Goal: Transaction & Acquisition: Purchase product/service

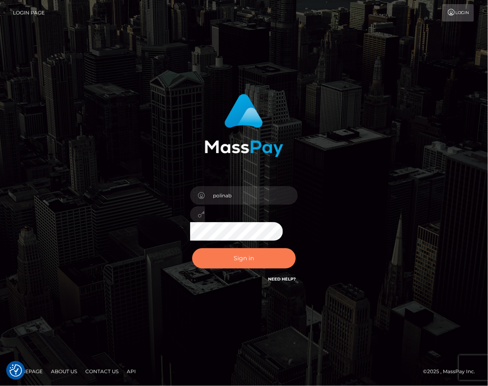
click at [244, 248] on button "Sign in" at bounding box center [244, 258] width 104 height 20
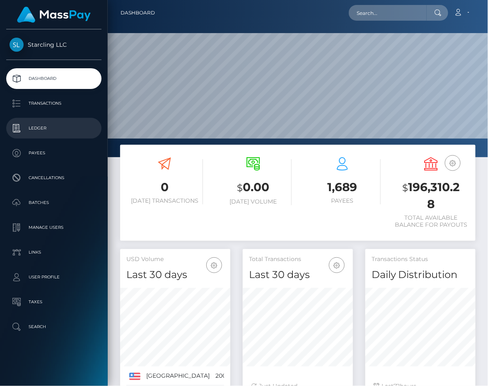
scroll to position [146, 110]
click at [53, 127] on p "Ledger" at bounding box center [54, 128] width 89 height 12
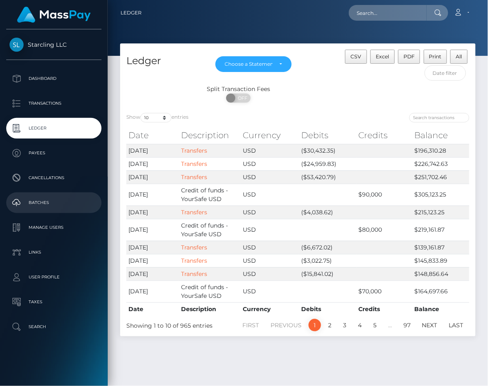
click at [46, 199] on p "Batches" at bounding box center [54, 203] width 89 height 12
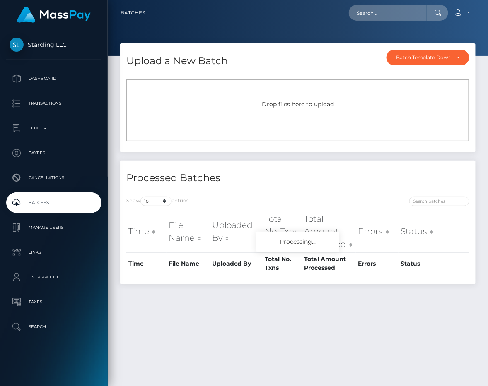
click at [252, 99] on div "Drop files here to upload" at bounding box center [297, 111] width 343 height 62
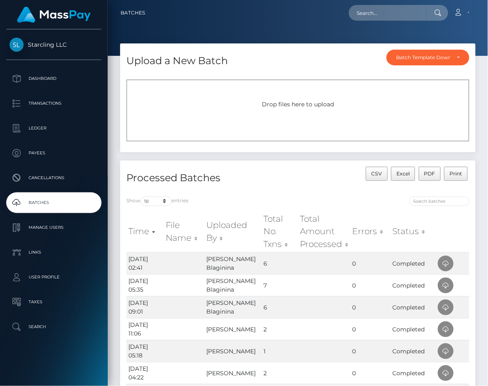
drag, startPoint x: 193, startPoint y: 42, endPoint x: 168, endPoint y: 49, distance: 26.2
click at [193, 42] on div at bounding box center [298, 28] width 380 height 56
click at [39, 72] on p "Dashboard" at bounding box center [54, 78] width 89 height 12
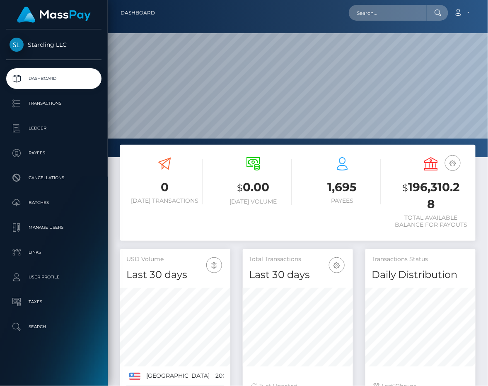
scroll to position [146, 110]
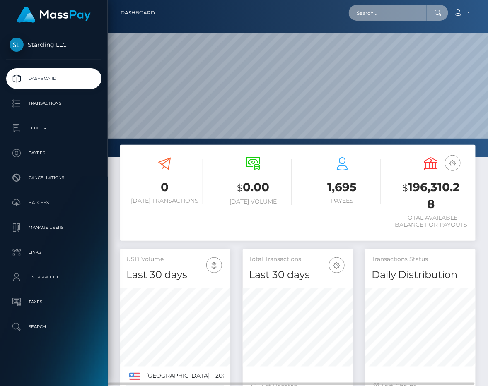
click at [386, 13] on input "text" at bounding box center [388, 13] width 78 height 16
paste input "4075"
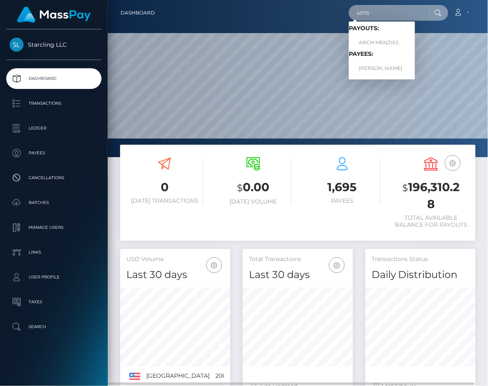
type input "4075"
click at [381, 41] on link "ARCH MENZIES" at bounding box center [382, 42] width 66 height 15
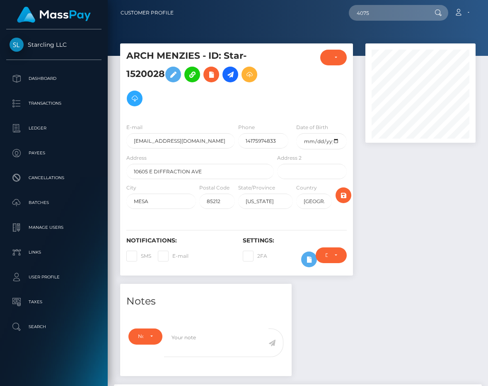
click at [376, 14] on input "4075" at bounding box center [388, 13] width 78 height 16
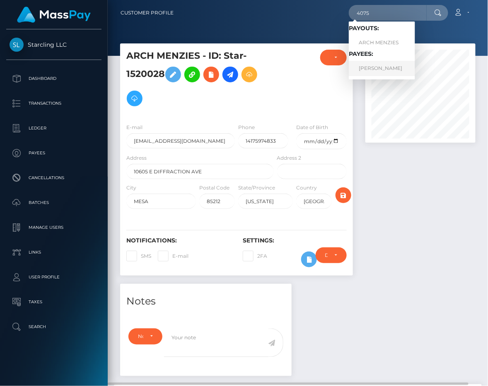
type input "4075"
click at [385, 67] on link "[PERSON_NAME]" at bounding box center [382, 68] width 66 height 15
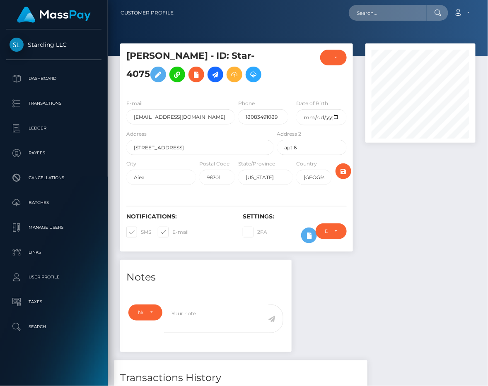
scroll to position [99, 110]
click at [172, 229] on span at bounding box center [172, 232] width 0 height 6
click at [172, 228] on input "E-mail" at bounding box center [174, 229] width 5 height 5
checkbox input "false"
click at [141, 233] on span at bounding box center [141, 232] width 0 height 6
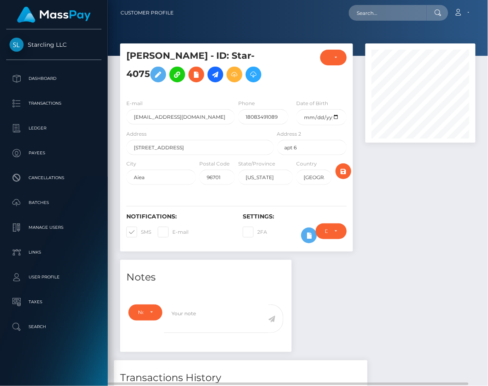
click at [141, 232] on input "SMS" at bounding box center [143, 229] width 5 height 5
checkbox input "false"
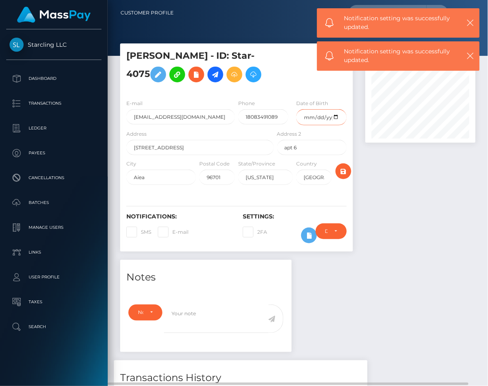
click at [311, 120] on input "date" at bounding box center [321, 117] width 50 height 16
type input "1989-10-16"
click at [357, 181] on div "Gavin Gesteuyala - ID: Star-4075" at bounding box center [236, 151] width 245 height 217
click at [342, 166] on icon "submit" at bounding box center [343, 171] width 10 height 10
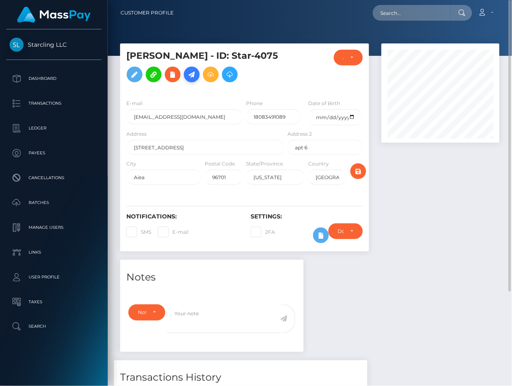
click at [192, 71] on icon at bounding box center [192, 75] width 10 height 10
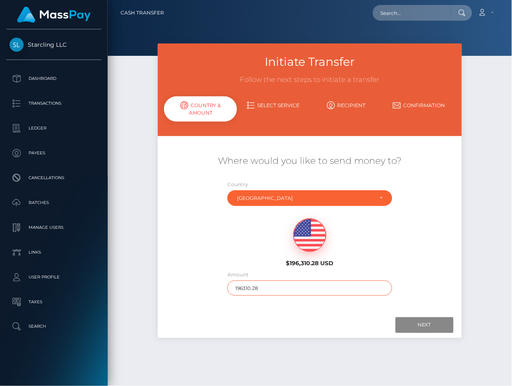
click at [283, 284] on input "196310.28" at bounding box center [309, 288] width 165 height 15
click at [241, 288] on input "3300" at bounding box center [309, 288] width 165 height 15
type input "3300"
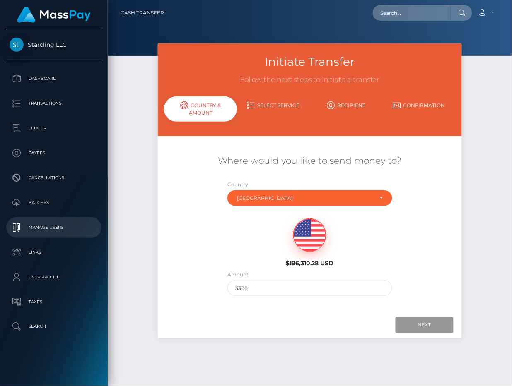
drag, startPoint x: 410, startPoint y: 322, endPoint x: 1, endPoint y: 231, distance: 418.4
click at [410, 322] on input "Next" at bounding box center [424, 326] width 58 height 16
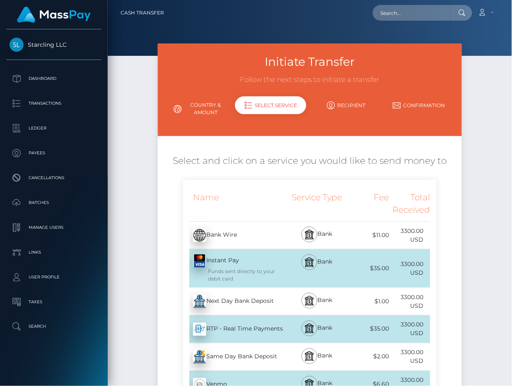
click at [224, 304] on div "Next Day Bank Deposit - USD" at bounding box center [234, 301] width 103 height 23
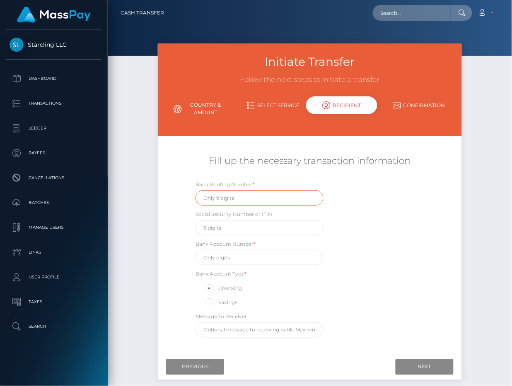
click at [215, 198] on input "text" at bounding box center [259, 197] width 128 height 15
paste input "121301015"
type input "121301015"
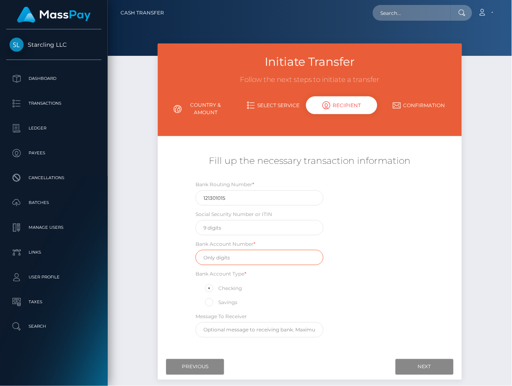
drag, startPoint x: 217, startPoint y: 258, endPoint x: 229, endPoint y: 258, distance: 12.0
click at [217, 258] on input "text" at bounding box center [259, 257] width 128 height 15
paste input "05647304"
type input "05647304"
click at [405, 261] on div "Bank Routing Number * 121301015 Social Security Number or ITIN Bank Account Num…" at bounding box center [309, 261] width 253 height 162
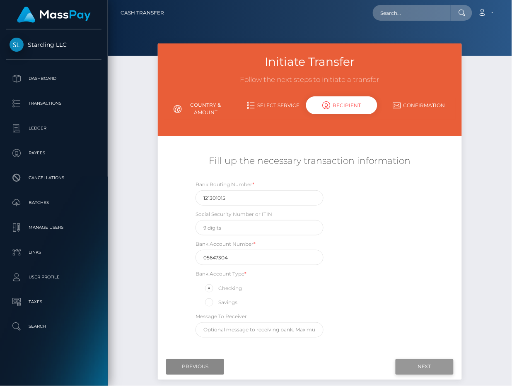
click at [419, 366] on input "Next" at bounding box center [424, 367] width 58 height 16
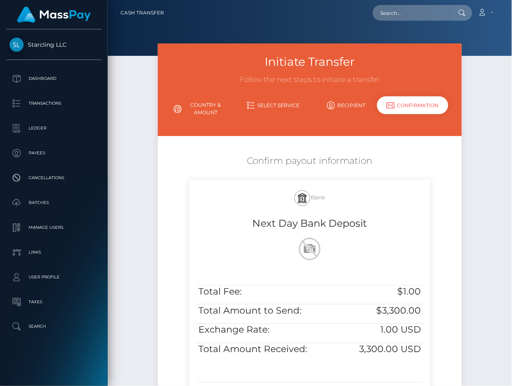
scroll to position [113, 0]
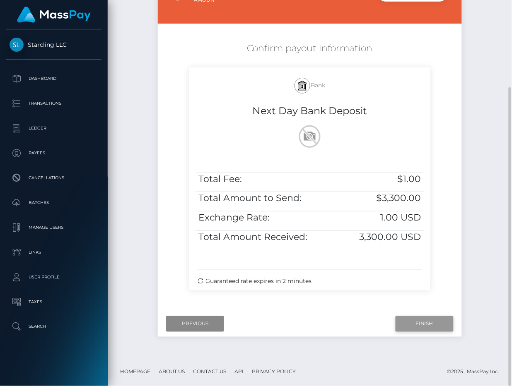
click at [414, 320] on input "Finish" at bounding box center [424, 324] width 58 height 16
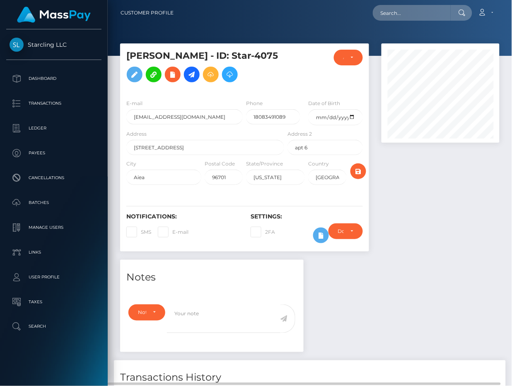
scroll to position [124, 0]
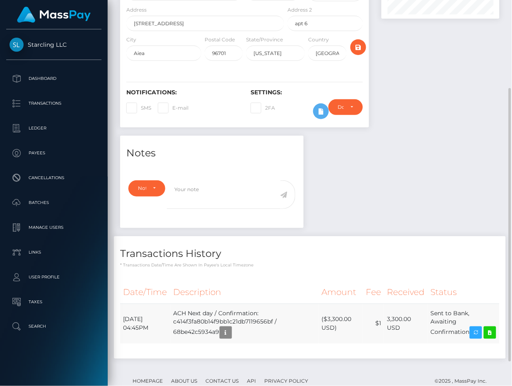
click at [345, 332] on td "($3,300.00 USD)" at bounding box center [341, 324] width 44 height 40
drag, startPoint x: 123, startPoint y: 325, endPoint x: 471, endPoint y: 333, distance: 348.3
click at [471, 333] on tr "September 7, 2025 04:45PM ACH Next day / Confirmation: c414f3fa80b14f9bb1c21db7…" at bounding box center [309, 324] width 379 height 40
copy tr "September 7, 2025 04:45PM ACH Next day / Confirmation: c414f3fa80b14f9bb1c21db7…"
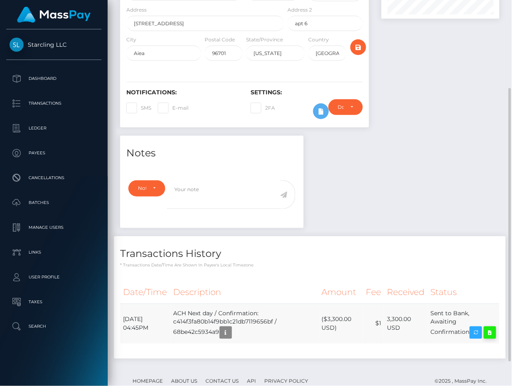
click at [485, 338] on icon at bounding box center [490, 333] width 10 height 10
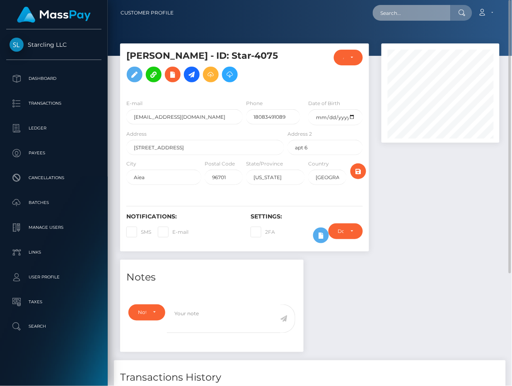
click at [389, 9] on input "text" at bounding box center [412, 13] width 78 height 16
paste input "719985"
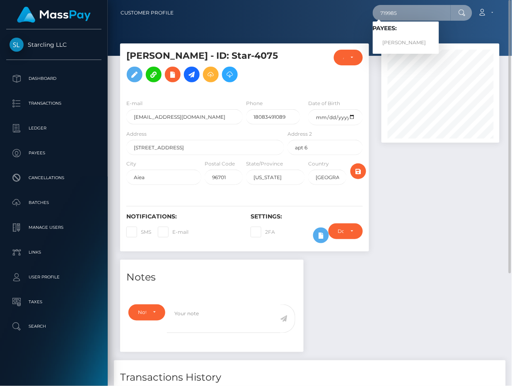
type input "719985"
click at [400, 42] on link "Solomon Greenlee" at bounding box center [406, 42] width 66 height 15
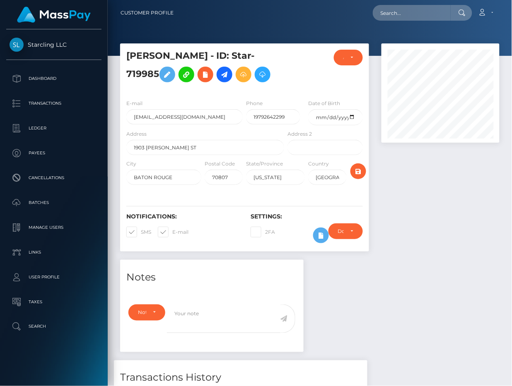
scroll to position [99, 118]
drag, startPoint x: 178, startPoint y: 236, endPoint x: 320, endPoint y: 118, distance: 183.8
click at [178, 236] on label "E-mail" at bounding box center [173, 232] width 31 height 11
click at [178, 232] on input "E-mail" at bounding box center [174, 229] width 5 height 5
checkbox input "false"
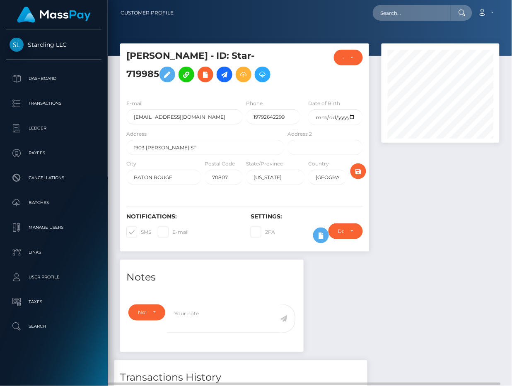
click at [141, 232] on span at bounding box center [141, 232] width 0 height 6
click at [141, 232] on input "SMS" at bounding box center [143, 229] width 5 height 5
checkbox input "false"
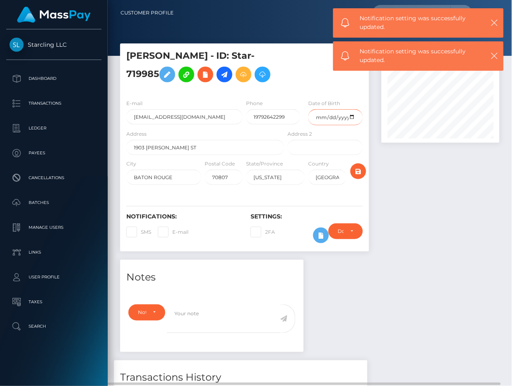
click at [320, 118] on input "date" at bounding box center [335, 117] width 54 height 16
type input "[DATE]"
click at [350, 166] on div at bounding box center [358, 174] width 21 height 30
click at [356, 170] on icon "submit" at bounding box center [358, 171] width 10 height 10
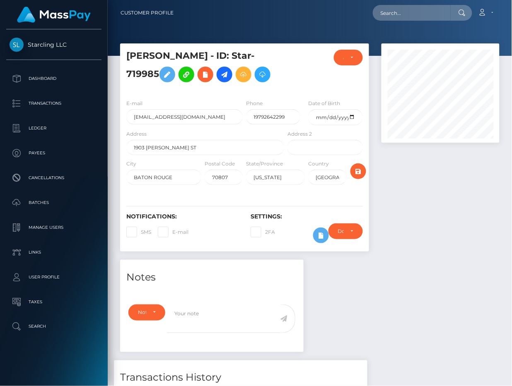
scroll to position [99, 118]
click at [447, 233] on div at bounding box center [440, 151] width 130 height 217
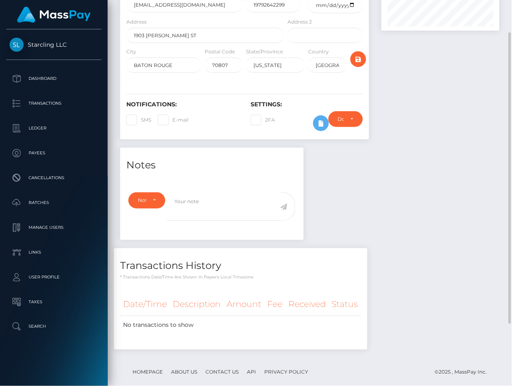
scroll to position [0, 0]
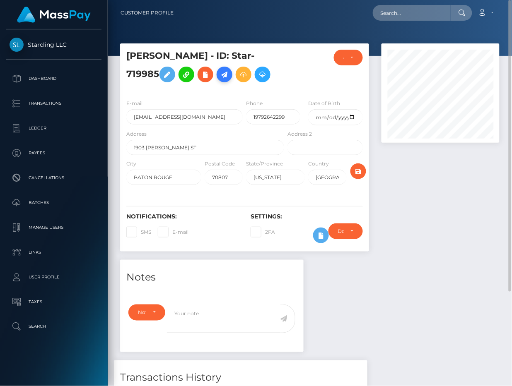
click at [229, 72] on icon at bounding box center [224, 75] width 10 height 10
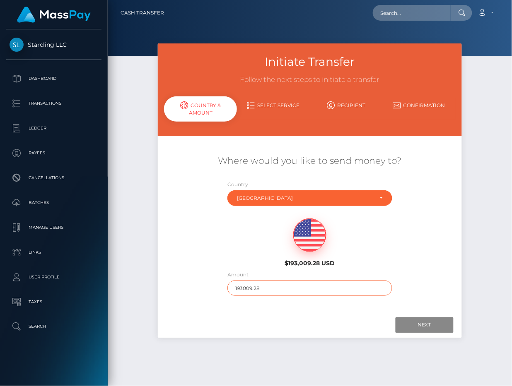
click at [268, 293] on input "193009.28" at bounding box center [309, 288] width 165 height 15
type input "595"
click at [283, 316] on div "Next Finish Previous" at bounding box center [310, 326] width 304 height 26
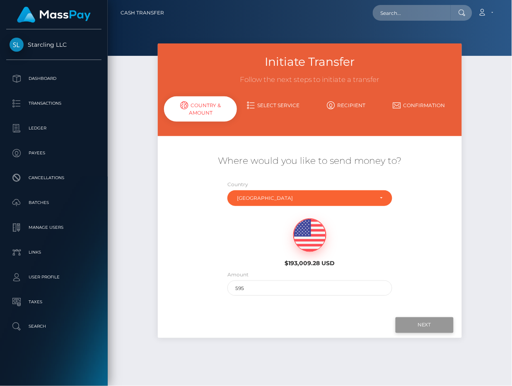
click at [417, 322] on input "Next" at bounding box center [424, 326] width 58 height 16
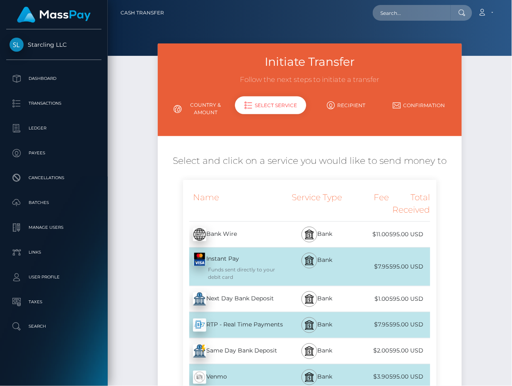
click at [207, 295] on div "Next Day Bank Deposit - USD" at bounding box center [234, 299] width 103 height 23
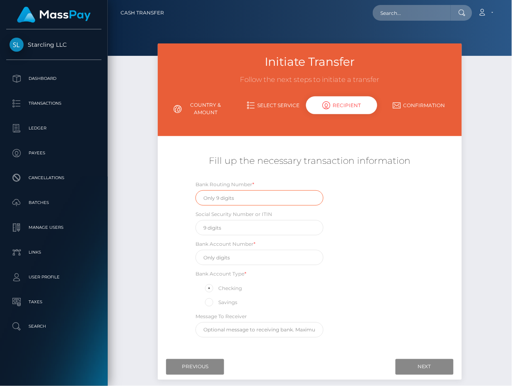
click at [229, 203] on input "text" at bounding box center [259, 197] width 128 height 15
paste input "041215663"
type input "041215663"
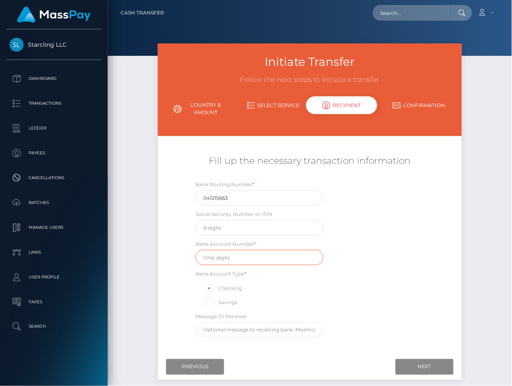
click at [236, 257] on input "text" at bounding box center [259, 257] width 128 height 15
paste input "1329454668585"
type input "1329454668585"
click at [382, 229] on div "Bank Routing Number * 041215663 Social Security Number or ITIN Bank Account Num…" at bounding box center [309, 261] width 253 height 162
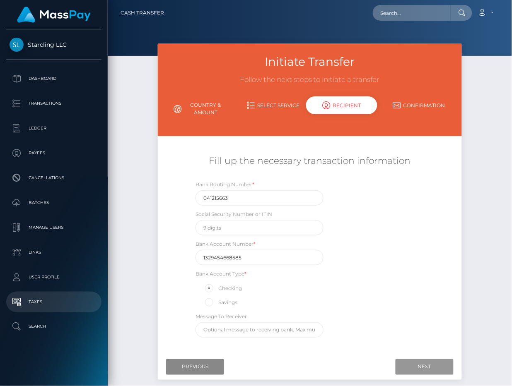
drag, startPoint x: 411, startPoint y: 365, endPoint x: 0, endPoint y: 299, distance: 415.8
click at [411, 365] on input "Next" at bounding box center [424, 367] width 58 height 16
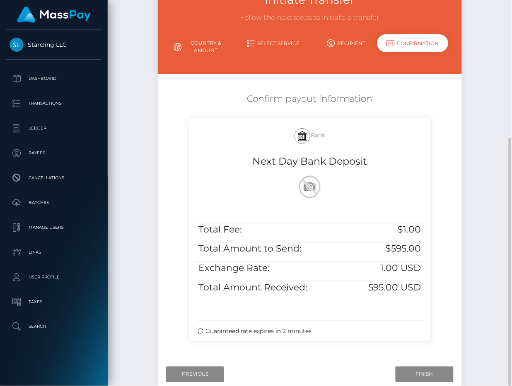
scroll to position [113, 0]
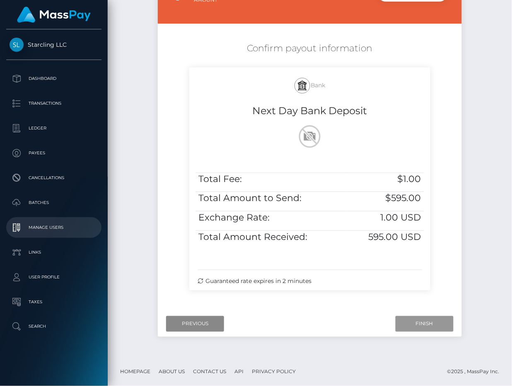
drag, startPoint x: 422, startPoint y: 322, endPoint x: 19, endPoint y: 233, distance: 412.2
click at [422, 322] on input "Finish" at bounding box center [424, 324] width 58 height 16
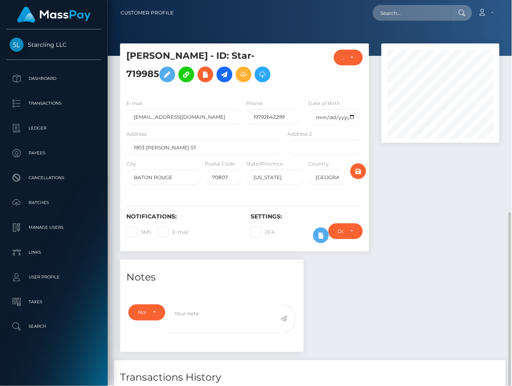
scroll to position [124, 0]
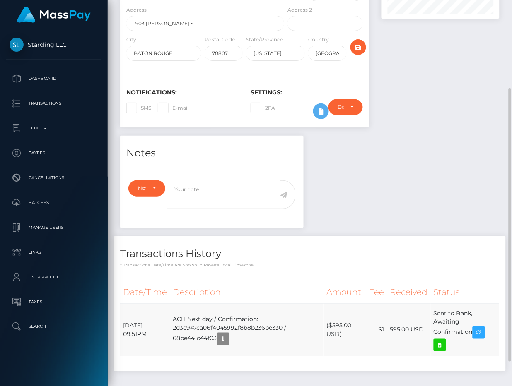
drag, startPoint x: 149, startPoint y: 323, endPoint x: 137, endPoint y: 325, distance: 12.6
click at [149, 323] on td "September 7, 2025 09:51PM" at bounding box center [145, 330] width 50 height 53
drag, startPoint x: 124, startPoint y: 325, endPoint x: 474, endPoint y: 336, distance: 350.1
click at [474, 336] on tr "September 7, 2025 09:51PM ACH Next day / Confirmation: 2d3e947ca06f4045992f8b8b…" at bounding box center [309, 330] width 379 height 53
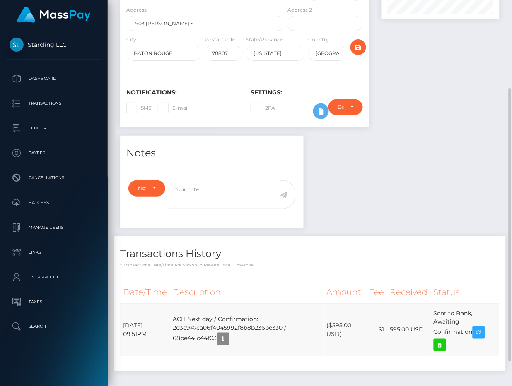
copy tr "September 7, 2025 09:51PM ACH Next day / Confirmation: 2d3e947ca06f4045992f8b8b…"
click at [442, 342] on icon at bounding box center [440, 345] width 10 height 10
click at [381, 200] on div "Notes Note Type Compliance Clear Compliance General Note Type" at bounding box center [310, 258] width 392 height 244
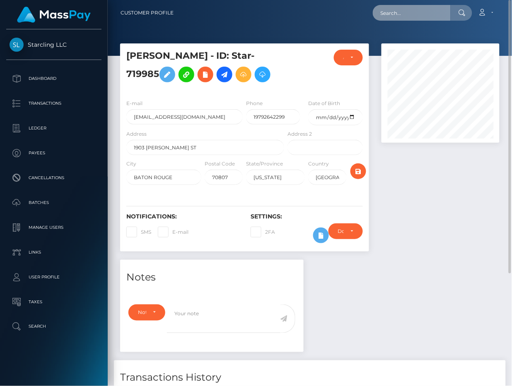
click at [393, 16] on input "text" at bounding box center [412, 13] width 78 height 16
paste input "49206"
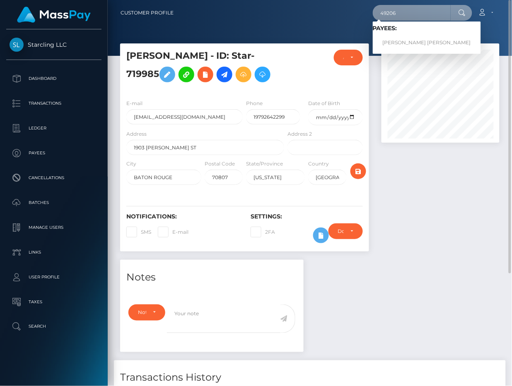
type input "49206"
drag, startPoint x: 400, startPoint y: 36, endPoint x: 401, endPoint y: 42, distance: 5.4
click at [401, 42] on link "Bryan Glenn Love" at bounding box center [427, 42] width 108 height 15
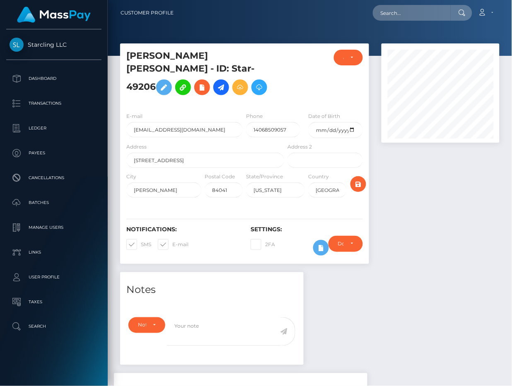
scroll to position [99, 118]
drag, startPoint x: 166, startPoint y: 232, endPoint x: 2, endPoint y: 231, distance: 164.8
click at [172, 241] on span at bounding box center [172, 244] width 0 height 6
click at [172, 239] on input "E-mail" at bounding box center [174, 241] width 5 height 5
checkbox input "false"
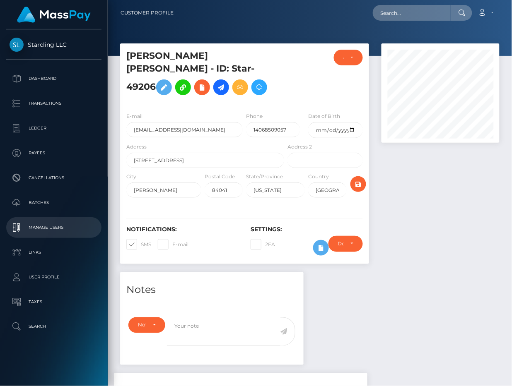
click at [141, 241] on span at bounding box center [141, 244] width 0 height 6
click at [141, 239] on input "SMS" at bounding box center [143, 241] width 5 height 5
checkbox input "false"
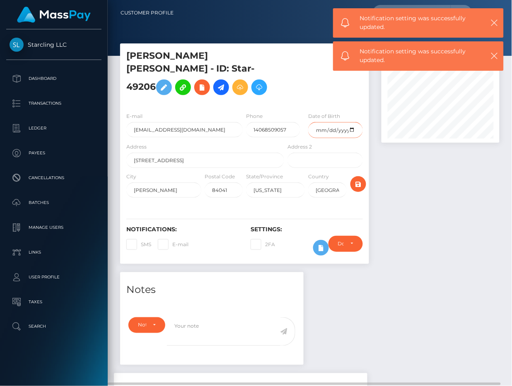
click at [320, 122] on input "date" at bounding box center [335, 130] width 54 height 16
type input "[DATE]"
click at [357, 179] on icon "submit" at bounding box center [358, 184] width 10 height 10
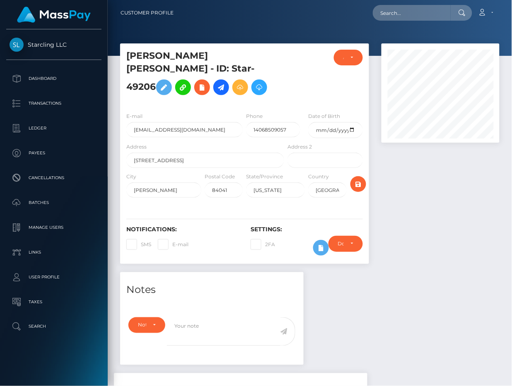
scroll to position [99, 118]
click at [457, 308] on div "Notes Note Type Compliance Clear Compliance General Note Type" at bounding box center [310, 377] width 392 height 210
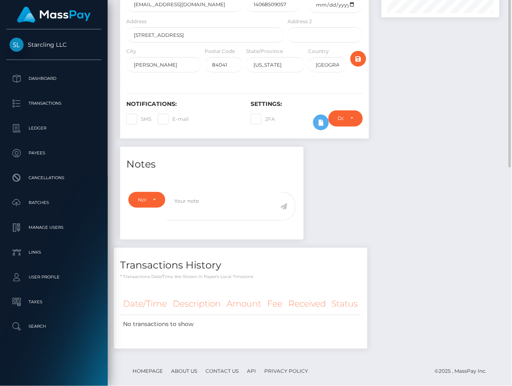
scroll to position [0, 0]
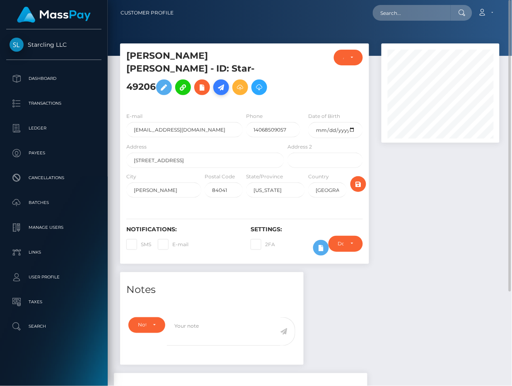
click at [226, 82] on icon at bounding box center [221, 87] width 10 height 10
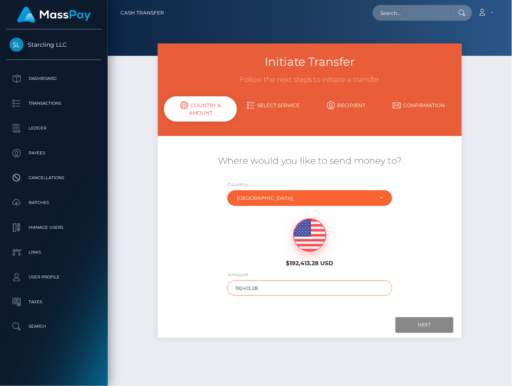
click at [267, 290] on input "192413.28" at bounding box center [309, 288] width 165 height 15
type input "289"
click at [369, 322] on div at bounding box center [309, 326] width 287 height 16
click at [422, 330] on input "Next" at bounding box center [424, 326] width 58 height 16
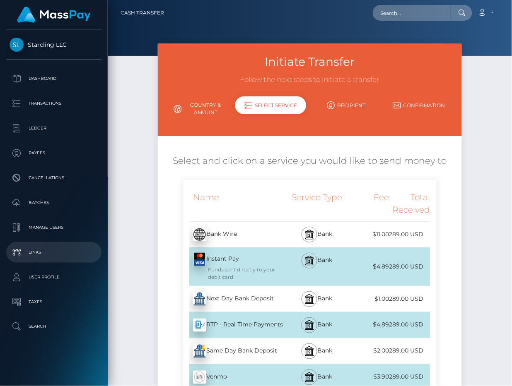
drag, startPoint x: 202, startPoint y: 301, endPoint x: 8, endPoint y: 260, distance: 197.5
click at [202, 301] on img at bounding box center [199, 299] width 13 height 13
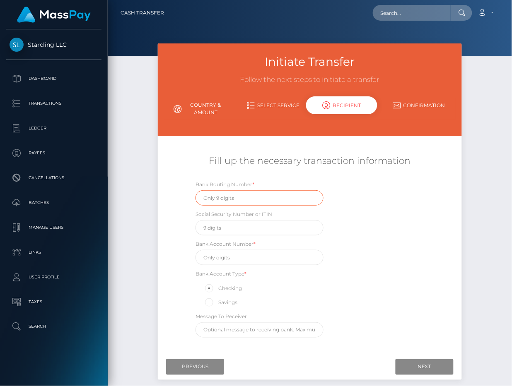
click at [210, 198] on input "text" at bounding box center [259, 197] width 128 height 15
paste input "324377516"
type input "324377516"
click at [190, 177] on div "Fill up the necessary transaction information" at bounding box center [310, 165] width 304 height 29
click at [227, 258] on input "text" at bounding box center [259, 257] width 128 height 15
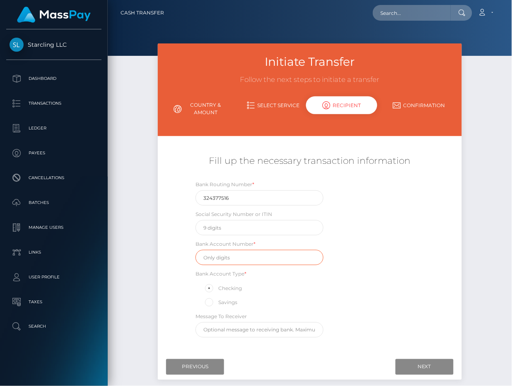
paste input "746001240415"
type input "746001240415"
click at [365, 234] on div "Bank Routing Number * 324377516 Social Security Number or ITIN Bank Account Num…" at bounding box center [309, 261] width 253 height 162
click at [415, 366] on input "Next" at bounding box center [424, 367] width 58 height 16
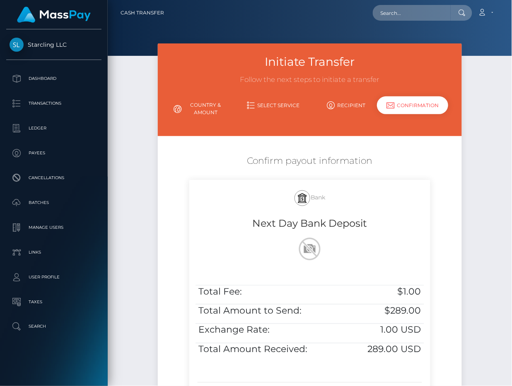
scroll to position [62, 0]
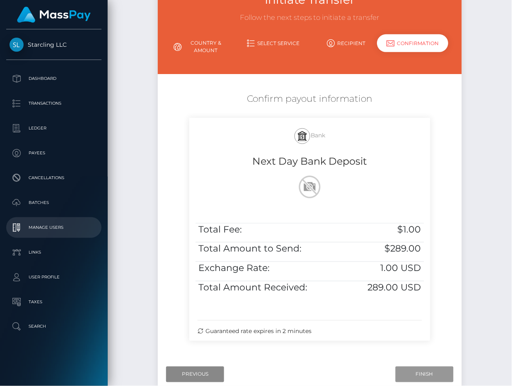
drag, startPoint x: 409, startPoint y: 371, endPoint x: 5, endPoint y: 231, distance: 428.0
click at [409, 371] on input "Finish" at bounding box center [424, 375] width 58 height 16
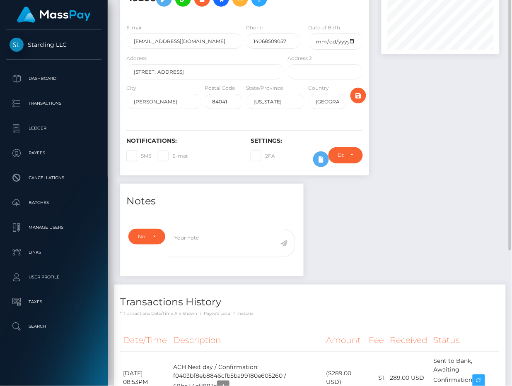
scroll to position [96, 0]
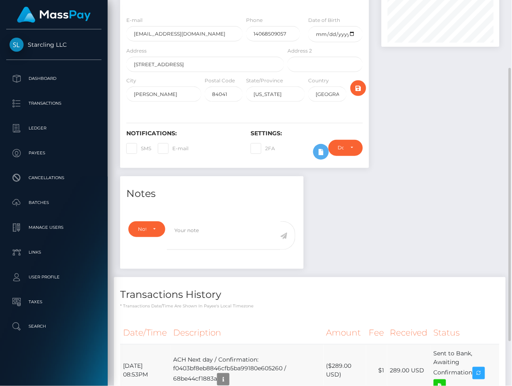
click at [166, 347] on td "September 7, 2025 08:53PM" at bounding box center [145, 371] width 50 height 53
drag, startPoint x: 124, startPoint y: 354, endPoint x: 474, endPoint y: 361, distance: 350.4
click at [474, 361] on tr "September 7, 2025 08:53PM ACH Next day / Confirmation: f0403bf8eb8846cfb5ba9918…" at bounding box center [309, 371] width 379 height 53
copy tr "September 7, 2025 08:53PM ACH Next day / Confirmation: f0403bf8eb8846cfb5ba9918…"
click at [442, 381] on icon at bounding box center [440, 386] width 10 height 10
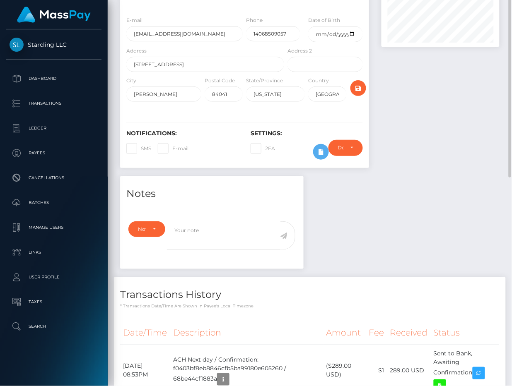
scroll to position [0, 0]
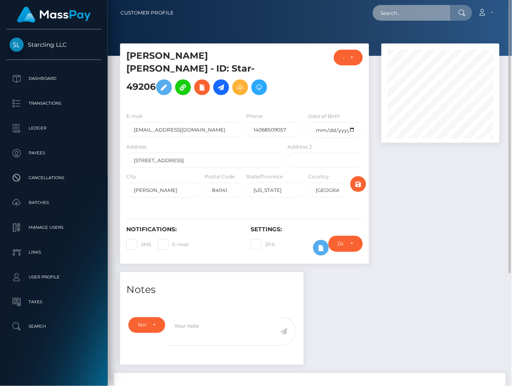
click at [400, 14] on input "text" at bounding box center [412, 13] width 78 height 16
paste input "2904761"
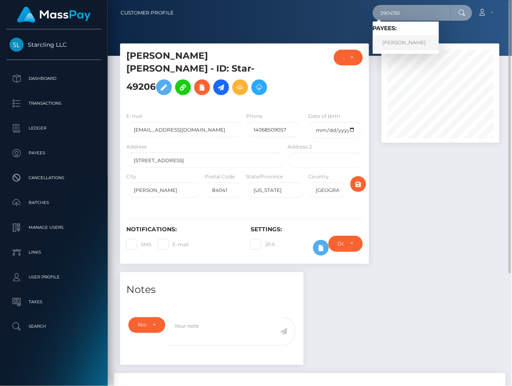
type input "2904761"
drag, startPoint x: 410, startPoint y: 46, endPoint x: 344, endPoint y: 56, distance: 67.4
click at [410, 46] on link "Jacob Garceau" at bounding box center [406, 42] width 66 height 15
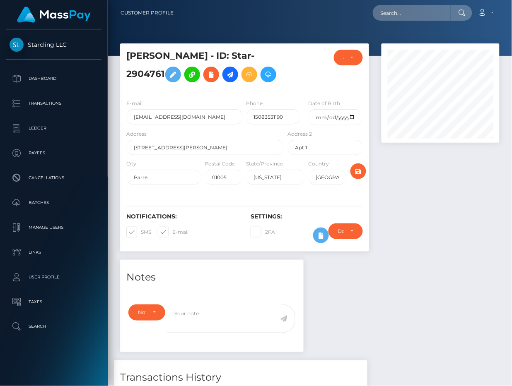
scroll to position [99, 118]
click at [172, 231] on span at bounding box center [172, 232] width 0 height 6
click at [172, 231] on input "E-mail" at bounding box center [174, 229] width 5 height 5
checkbox input "false"
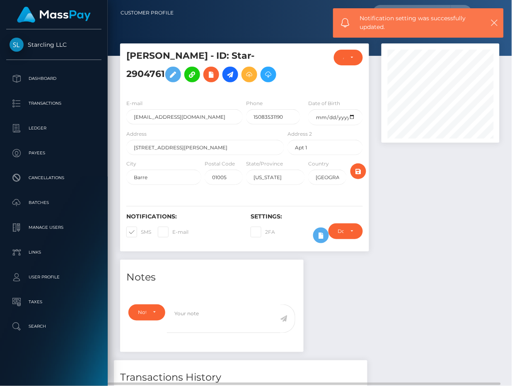
click at [141, 234] on span at bounding box center [141, 232] width 0 height 6
click at [141, 232] on input "SMS" at bounding box center [143, 229] width 5 height 5
checkbox input "false"
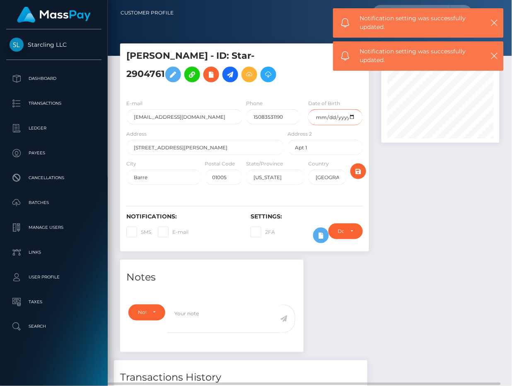
click at [325, 118] on input "date" at bounding box center [335, 117] width 54 height 16
type input "[DATE]"
click at [360, 173] on icon "submit" at bounding box center [358, 171] width 10 height 10
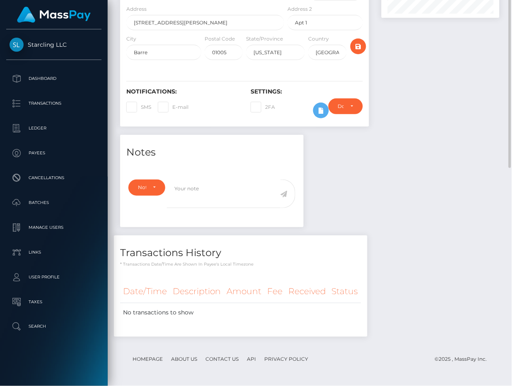
scroll to position [1, 0]
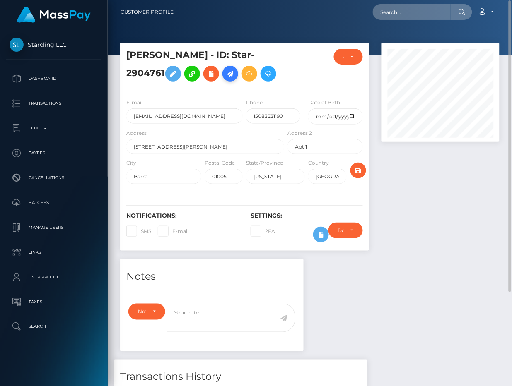
click at [234, 75] on icon at bounding box center [230, 74] width 10 height 10
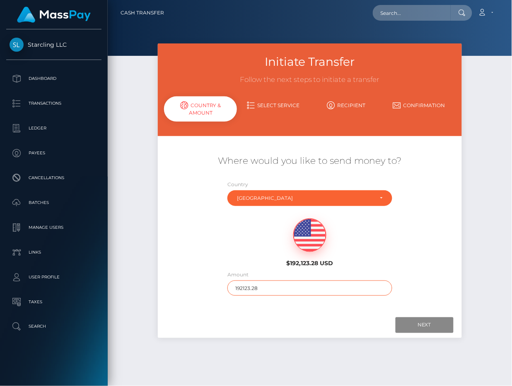
click at [276, 290] on input "192123.28" at bounding box center [309, 288] width 165 height 15
type input "880"
click at [280, 318] on div at bounding box center [309, 326] width 287 height 16
click at [410, 323] on input "Next" at bounding box center [424, 326] width 58 height 16
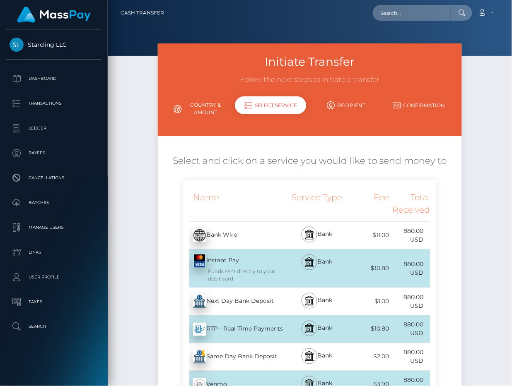
click at [225, 303] on div "Next Day Bank Deposit - USD" at bounding box center [234, 301] width 103 height 23
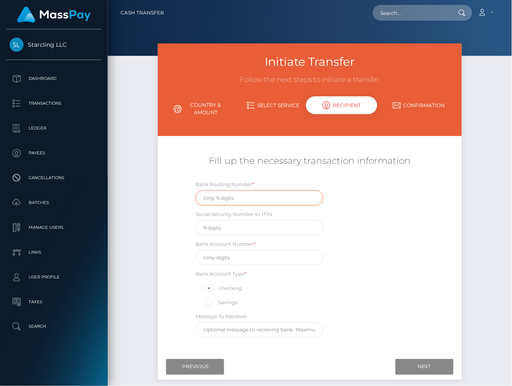
drag, startPoint x: 253, startPoint y: 200, endPoint x: 244, endPoint y: 197, distance: 9.5
click at [253, 200] on input "text" at bounding box center [259, 197] width 128 height 15
paste input "211370998"
type input "211370998"
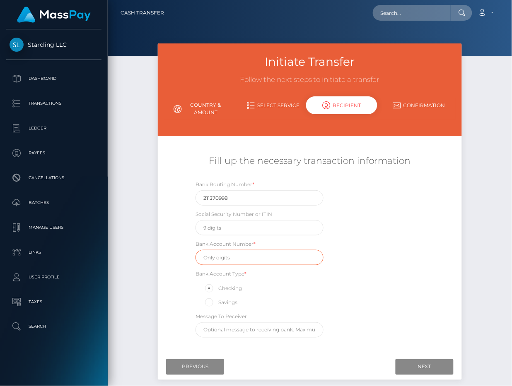
drag, startPoint x: 230, startPoint y: 258, endPoint x: 283, endPoint y: 250, distance: 54.1
click at [230, 258] on input "text" at bounding box center [259, 257] width 128 height 15
paste input "971149620"
type input "971149620"
click at [403, 248] on div "Bank Routing Number * 211370998 Social Security Number or ITIN Bank Account Num…" at bounding box center [309, 261] width 253 height 162
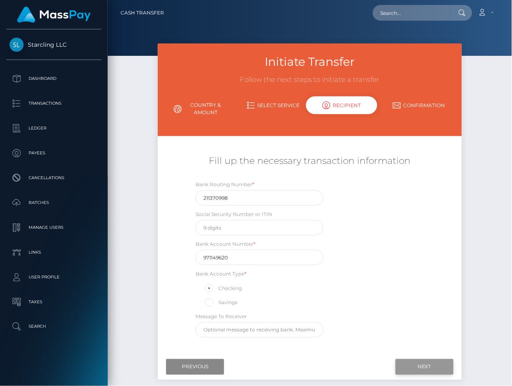
click at [423, 366] on input "Next" at bounding box center [424, 367] width 58 height 16
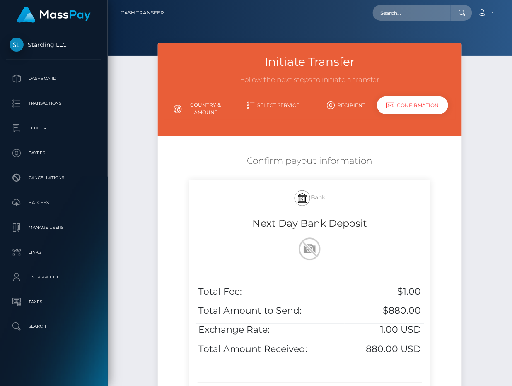
scroll to position [62, 0]
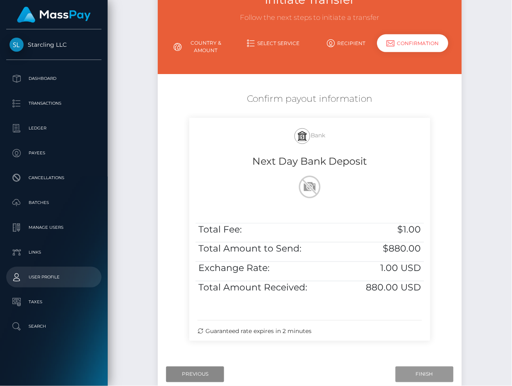
drag, startPoint x: 409, startPoint y: 370, endPoint x: 29, endPoint y: 287, distance: 389.5
click at [409, 370] on input "Finish" at bounding box center [424, 375] width 58 height 16
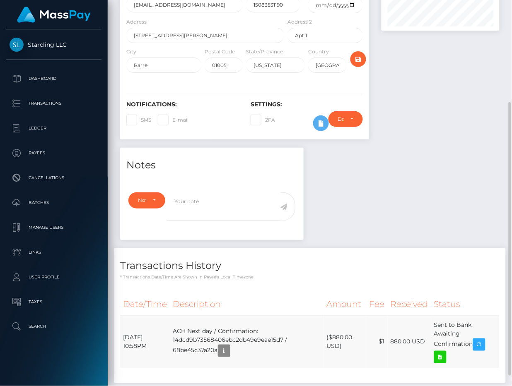
scroll to position [126, 0]
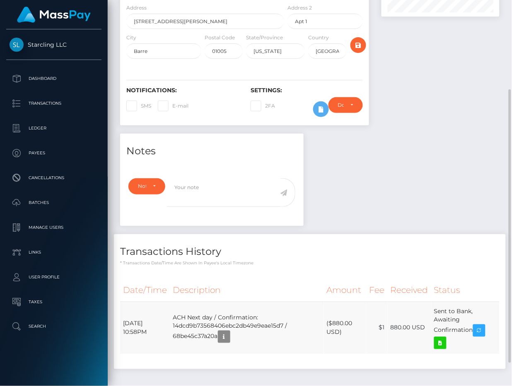
drag, startPoint x: 175, startPoint y: 321, endPoint x: 146, endPoint y: 322, distance: 29.0
click at [170, 321] on td "[DATE] 10:58PM" at bounding box center [145, 328] width 50 height 53
drag, startPoint x: 124, startPoint y: 323, endPoint x: 474, endPoint y: 332, distance: 350.0
click at [474, 332] on tr "September 7, 2025 10:58PM ACH Next day / Confirmation: 14dcd9b73568406ebc2db49e…" at bounding box center [309, 328] width 379 height 53
copy tr "September 7, 2025 10:58PM ACH Next day / Confirmation: 14dcd9b73568406ebc2db49e…"
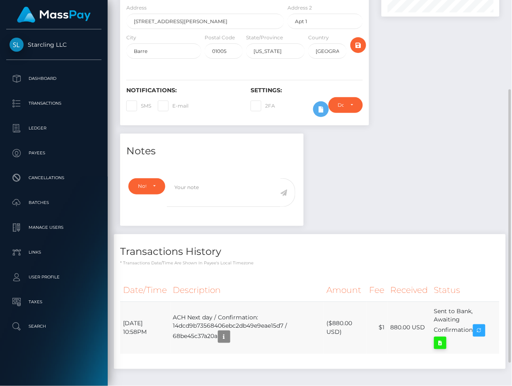
click at [441, 343] on icon at bounding box center [440, 343] width 10 height 10
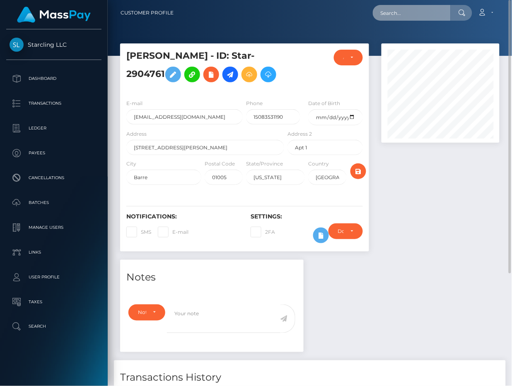
paste input "3427120"
click at [390, 16] on input "text" at bounding box center [412, 13] width 78 height 16
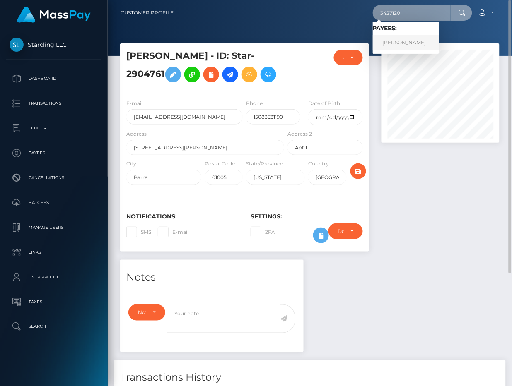
type input "3427120"
click at [392, 44] on link "Nicholas Newport" at bounding box center [406, 42] width 66 height 15
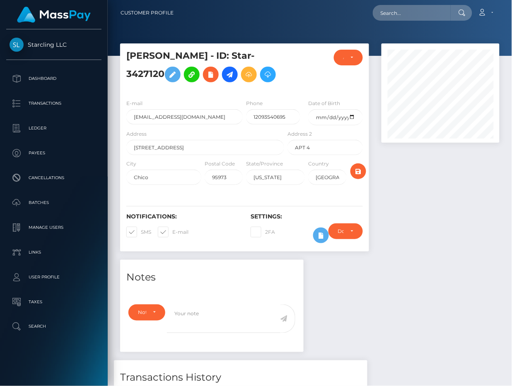
scroll to position [99, 118]
drag, startPoint x: 171, startPoint y: 229, endPoint x: 320, endPoint y: 118, distance: 185.9
click at [171, 229] on label "E-mail" at bounding box center [173, 232] width 31 height 11
click at [172, 229] on input "E-mail" at bounding box center [174, 229] width 5 height 5
checkbox input "false"
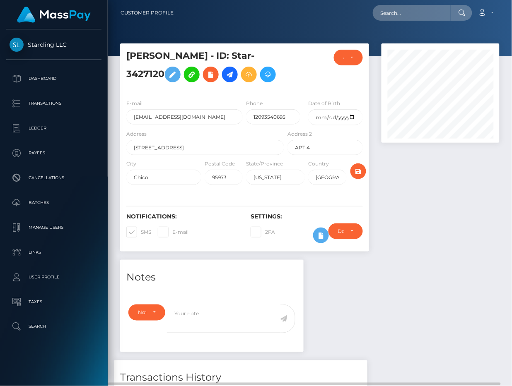
click at [141, 229] on span at bounding box center [141, 232] width 0 height 6
click at [141, 229] on input "SMS" at bounding box center [143, 229] width 5 height 5
checkbox input "false"
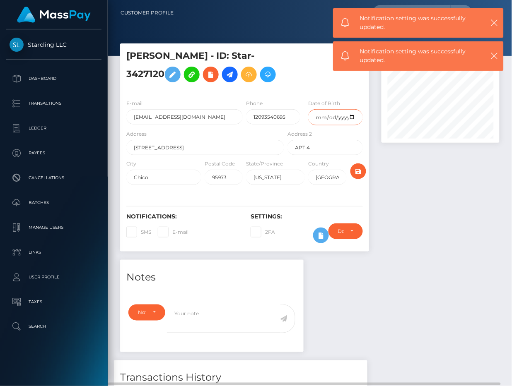
click at [320, 118] on input "date" at bounding box center [335, 117] width 54 height 16
type input "[DATE]"
click at [357, 170] on icon "submit" at bounding box center [358, 171] width 10 height 10
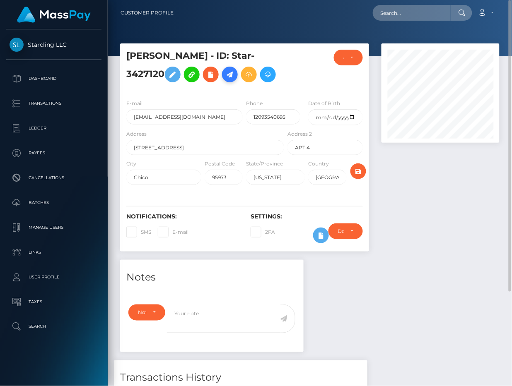
click at [229, 72] on icon at bounding box center [230, 75] width 10 height 10
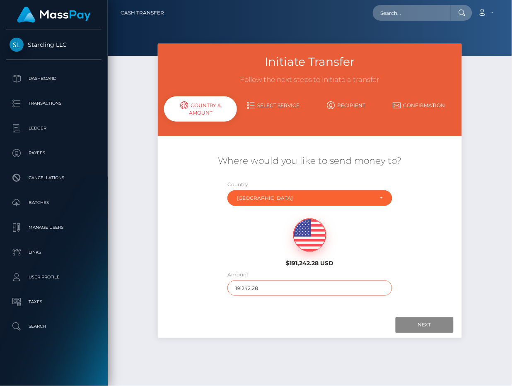
click at [270, 283] on input "191242.28" at bounding box center [309, 288] width 165 height 15
type input "4000"
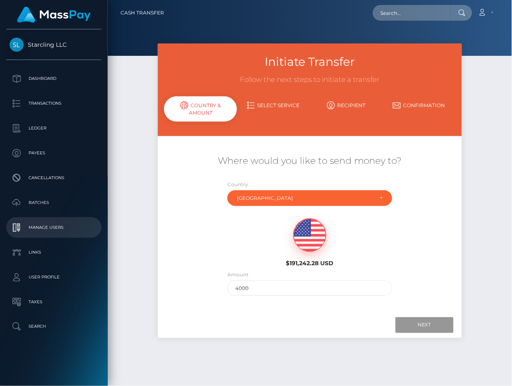
click at [398, 319] on input "Next" at bounding box center [424, 326] width 58 height 16
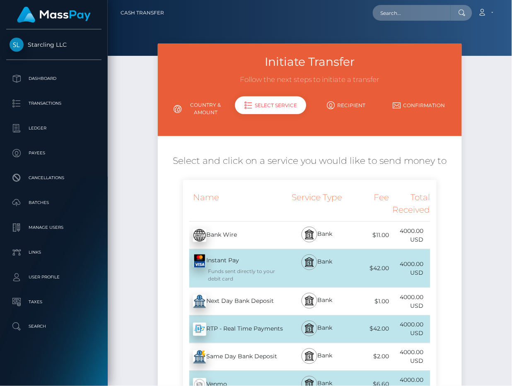
drag, startPoint x: 237, startPoint y: 299, endPoint x: 4, endPoint y: 291, distance: 233.7
click at [237, 299] on div "Next Day Bank Deposit - USD" at bounding box center [234, 301] width 103 height 23
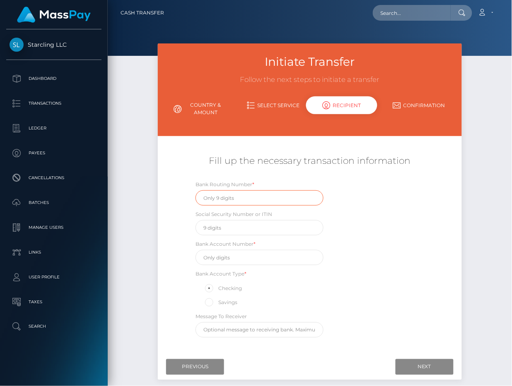
click at [239, 196] on input "text" at bounding box center [259, 197] width 128 height 15
paste input "121000358"
type input "121000358"
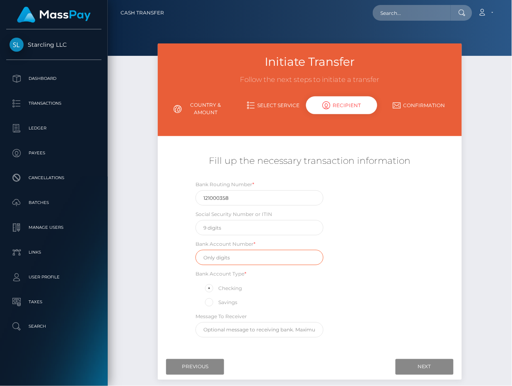
click at [242, 258] on input "text" at bounding box center [259, 257] width 128 height 15
paste input "325094476008"
type input "325094476008"
click at [411, 236] on div "Bank Routing Number * 121000358 Social Security Number or ITIN Bank Account Num…" at bounding box center [309, 261] width 253 height 162
click at [409, 363] on input "Next" at bounding box center [424, 367] width 58 height 16
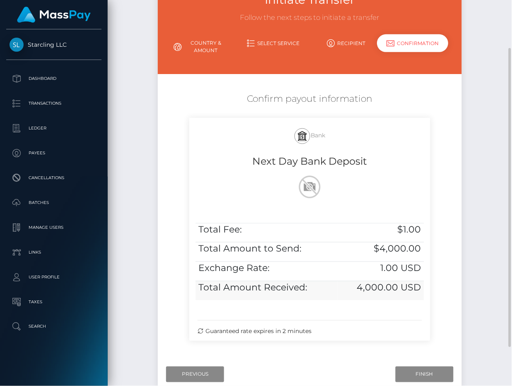
scroll to position [113, 0]
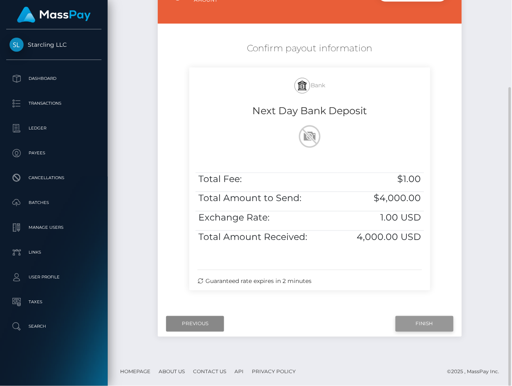
click at [433, 320] on input "Finish" at bounding box center [424, 324] width 58 height 16
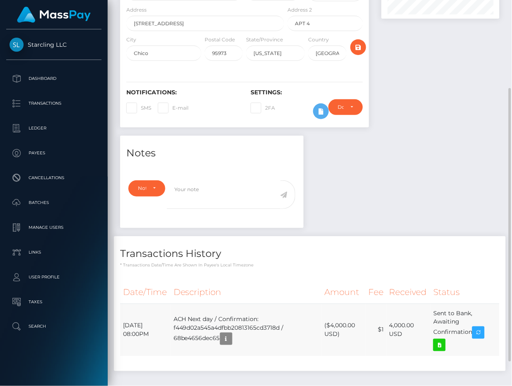
scroll to position [99, 118]
click at [195, 336] on td "ACH Next day / Confirmation: f449d02a545a4dfbb20813165cd3718d / 68be4656dec65" at bounding box center [246, 330] width 151 height 53
drag, startPoint x: 124, startPoint y: 325, endPoint x: 474, endPoint y: 333, distance: 349.6
click at [474, 333] on tr "September 7, 2025 08:00PM ACH Next day / Confirmation: f449d02a545a4dfbb2081316…" at bounding box center [309, 330] width 379 height 53
copy tr "September 7, 2025 08:00PM ACH Next day / Confirmation: f449d02a545a4dfbb2081316…"
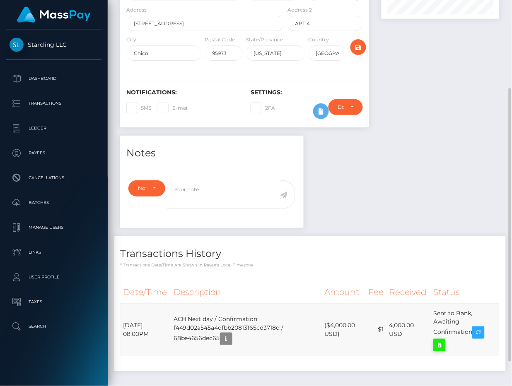
click at [444, 345] on icon at bounding box center [439, 345] width 10 height 10
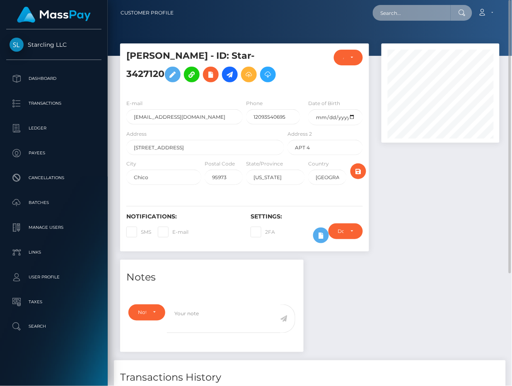
click at [406, 9] on input "text" at bounding box center [412, 13] width 78 height 16
paste input "193953"
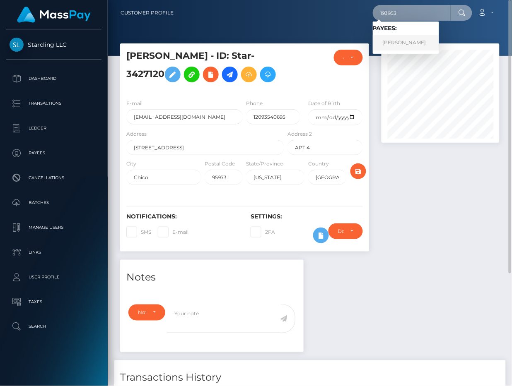
type input "193953"
drag, startPoint x: 394, startPoint y: 45, endPoint x: 310, endPoint y: 55, distance: 84.7
click at [394, 45] on link "Jack Cassidy" at bounding box center [406, 42] width 66 height 15
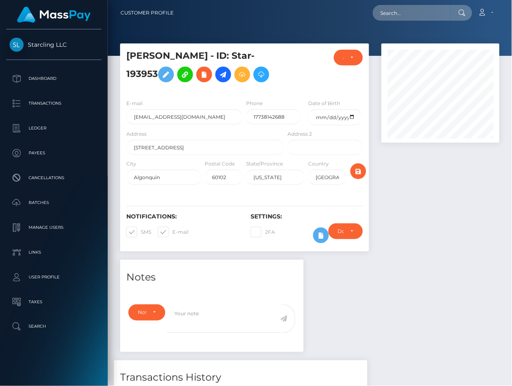
scroll to position [99, 118]
click at [172, 230] on span at bounding box center [172, 232] width 0 height 6
click at [172, 230] on input "E-mail" at bounding box center [174, 229] width 5 height 5
checkbox input "false"
click at [141, 231] on span at bounding box center [141, 232] width 0 height 6
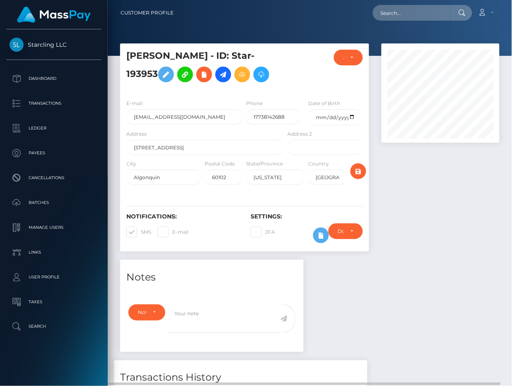
click at [141, 231] on input "SMS" at bounding box center [143, 229] width 5 height 5
checkbox input "false"
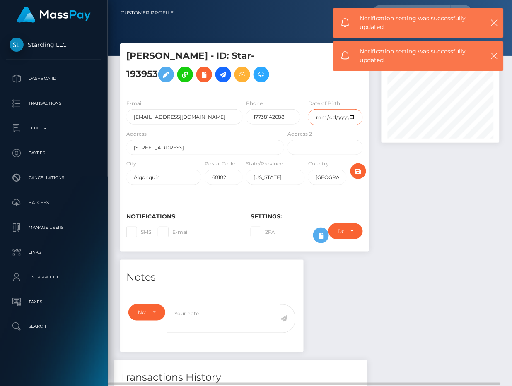
click at [322, 117] on input "date" at bounding box center [335, 117] width 54 height 16
type input "[DATE]"
click at [361, 168] on icon "submit" at bounding box center [358, 171] width 10 height 10
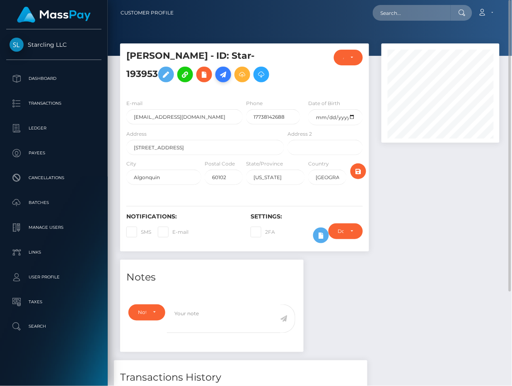
click at [218, 76] on icon at bounding box center [223, 75] width 10 height 10
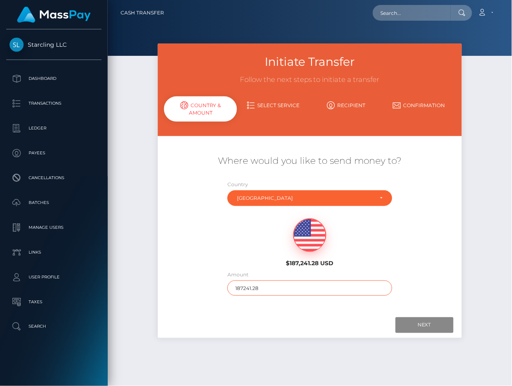
click at [279, 287] on input "187241.28" at bounding box center [309, 288] width 165 height 15
click at [289, 323] on div at bounding box center [309, 326] width 287 height 16
click at [242, 290] on input "5120" at bounding box center [309, 288] width 165 height 15
type input "5110"
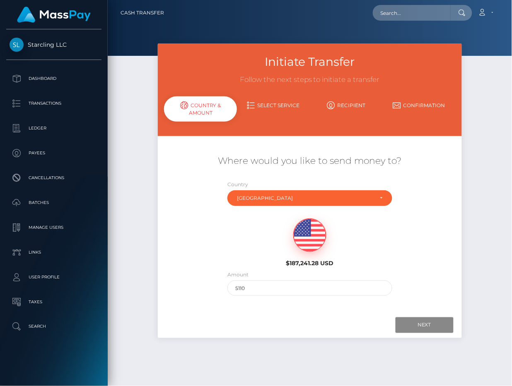
click at [294, 313] on div "Next Finish Previous" at bounding box center [310, 326] width 304 height 26
click at [423, 323] on input "Next" at bounding box center [424, 326] width 58 height 16
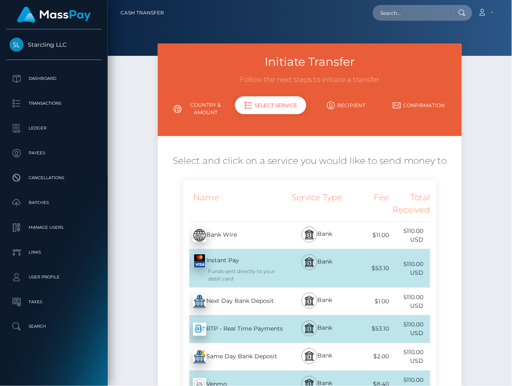
click at [210, 298] on div "Next Day Bank Deposit - USD" at bounding box center [234, 301] width 103 height 23
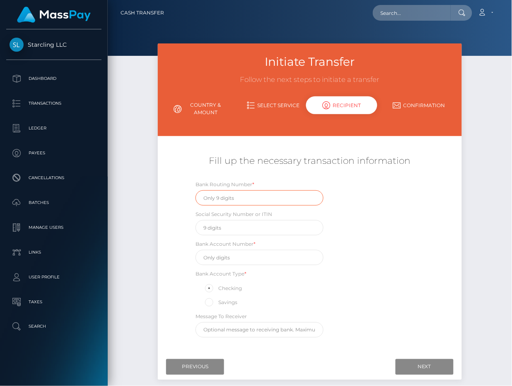
click at [214, 193] on input "text" at bounding box center [259, 197] width 128 height 15
paste input "071101307"
type input "071101307"
click at [181, 173] on div "Fill up the necessary transaction information" at bounding box center [310, 165] width 304 height 29
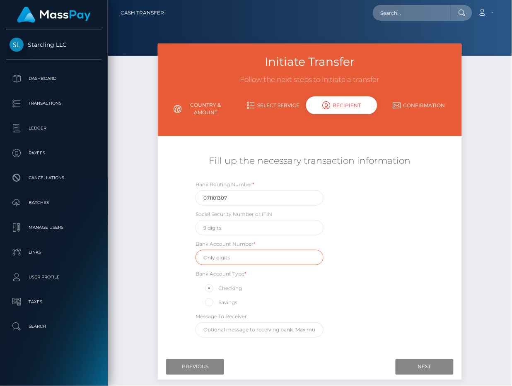
click at [233, 258] on input "text" at bounding box center [259, 257] width 128 height 15
paste input "1499743829"
type input "1499743829"
click at [408, 236] on div "Bank Routing Number * 071101307 Social Security Number or ITIN Bank Account Num…" at bounding box center [309, 261] width 253 height 162
click at [474, 185] on div "Initiate Transfer Follow the next steps to initiate a transfer Country & Amount…" at bounding box center [310, 221] width 404 height 357
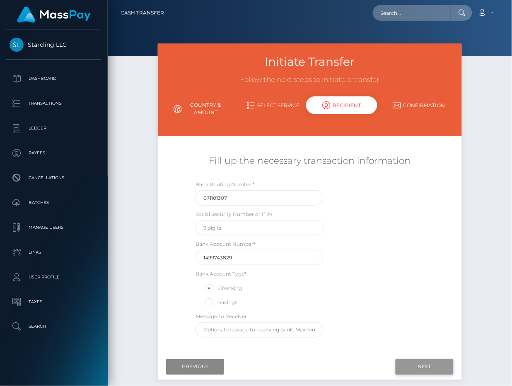
click at [417, 366] on input "Next" at bounding box center [424, 367] width 58 height 16
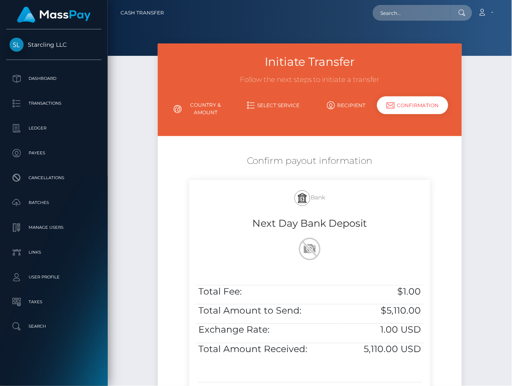
scroll to position [62, 0]
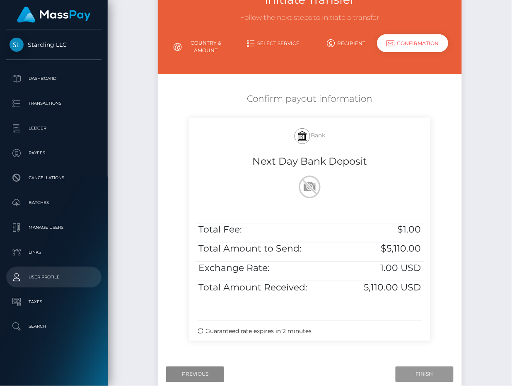
drag, startPoint x: 426, startPoint y: 371, endPoint x: 26, endPoint y: 273, distance: 412.0
click at [426, 371] on input "Finish" at bounding box center [424, 375] width 58 height 16
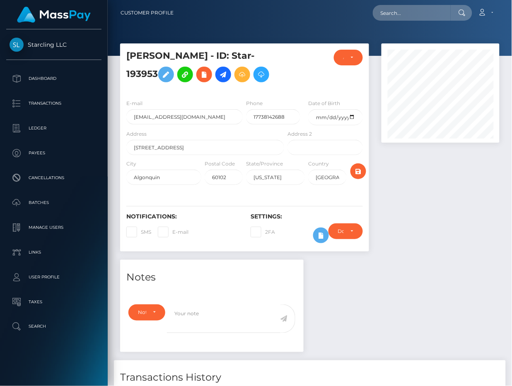
scroll to position [99, 118]
click at [353, 310] on div "Notes Note Type Compliance Clear Compliance General Note Type" at bounding box center [310, 382] width 392 height 244
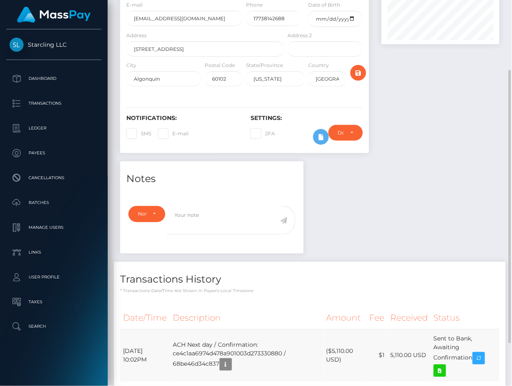
drag, startPoint x: 122, startPoint y: 350, endPoint x: 474, endPoint y: 359, distance: 351.7
click at [474, 359] on tr "[DATE] 10:02PM ACH Next day / Confirmation: ce4c1aa6974d478a901003d273330880 / …" at bounding box center [309, 356] width 379 height 53
copy tr "[DATE] 10:02PM ACH Next day / Confirmation: ce4c1aa6974d478a901003d273330880 / …"
click at [445, 371] on icon at bounding box center [440, 371] width 10 height 10
drag, startPoint x: 58, startPoint y: 72, endPoint x: 55, endPoint y: 7, distance: 65.1
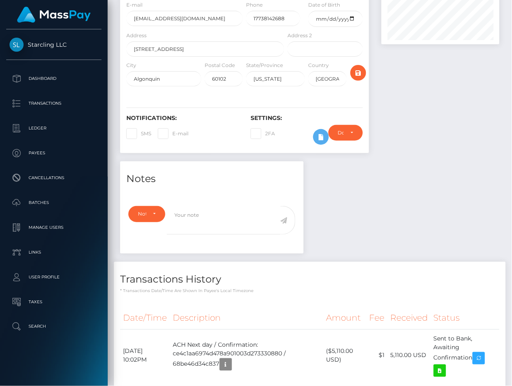
click at [58, 71] on link "Dashboard" at bounding box center [53, 78] width 95 height 21
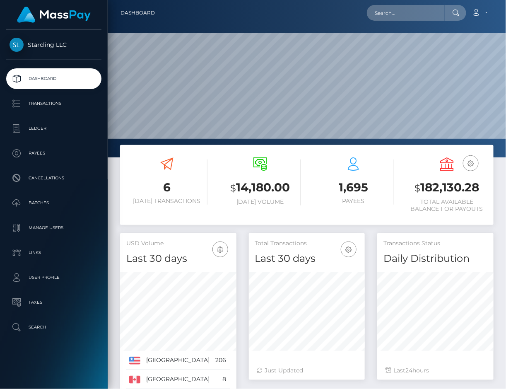
scroll to position [413827, 413994]
click at [50, 75] on p "Dashboard" at bounding box center [54, 78] width 89 height 12
click at [482, 20] on link "Account" at bounding box center [480, 12] width 24 height 17
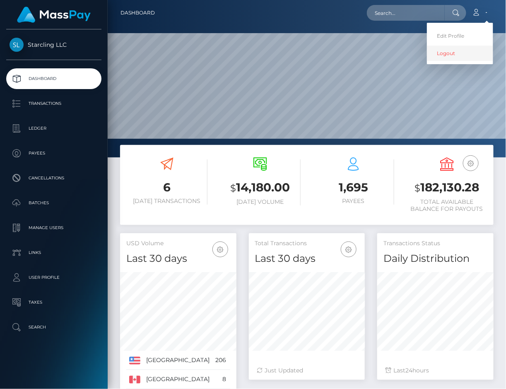
click at [448, 54] on link "Logout" at bounding box center [460, 53] width 66 height 15
